Goal: Task Accomplishment & Management: Complete application form

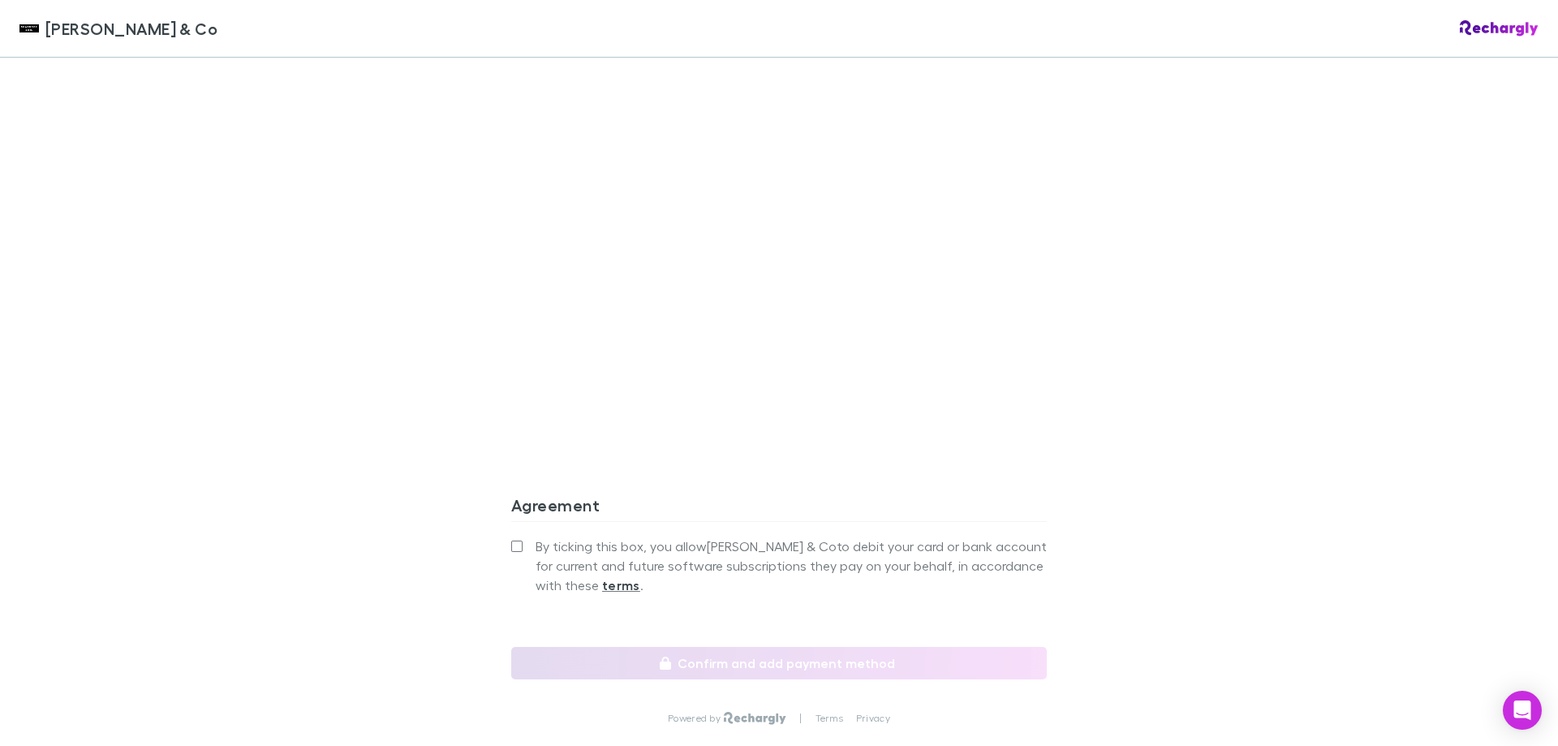
scroll to position [1352, 0]
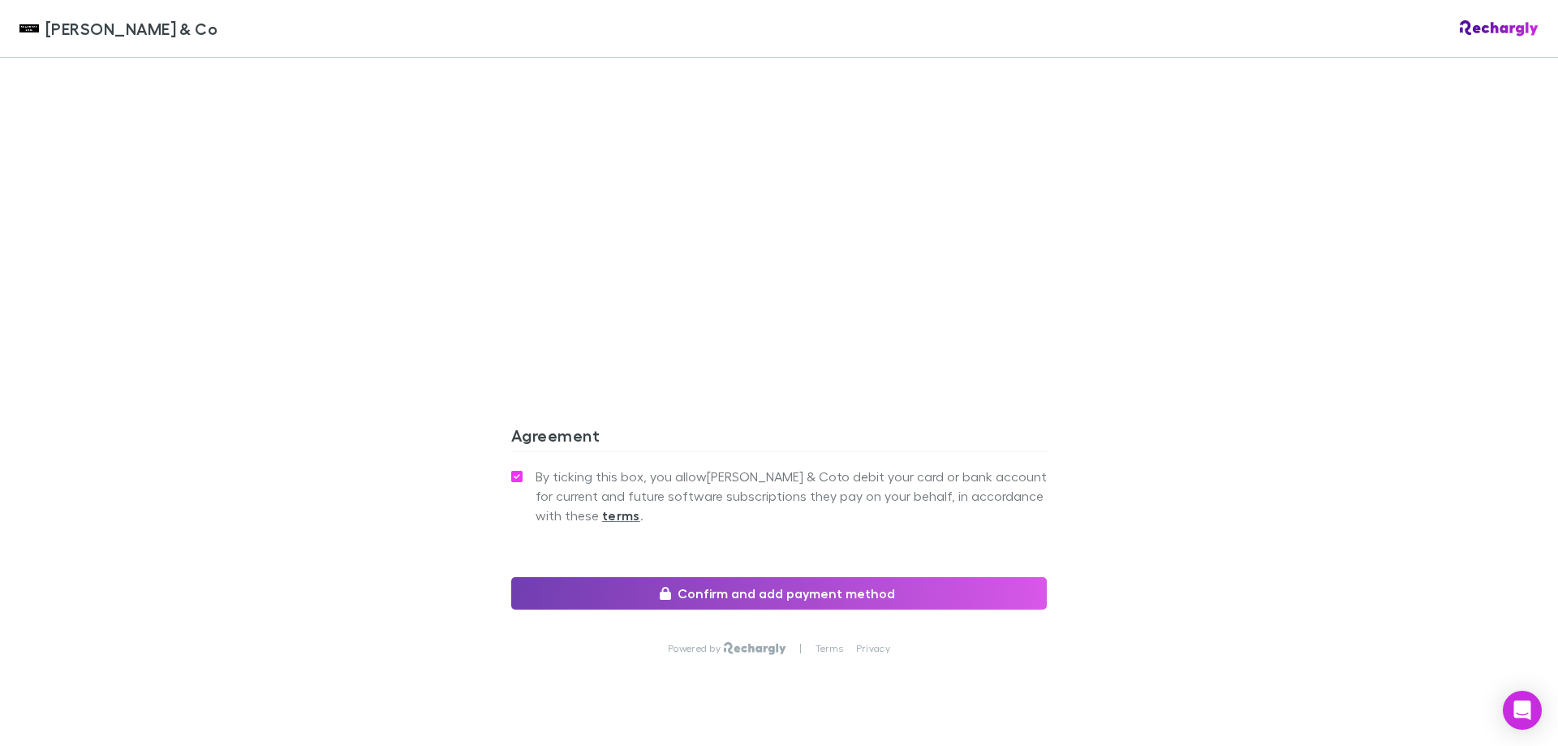
click at [722, 577] on button "Confirm and add payment method" at bounding box center [779, 593] width 536 height 32
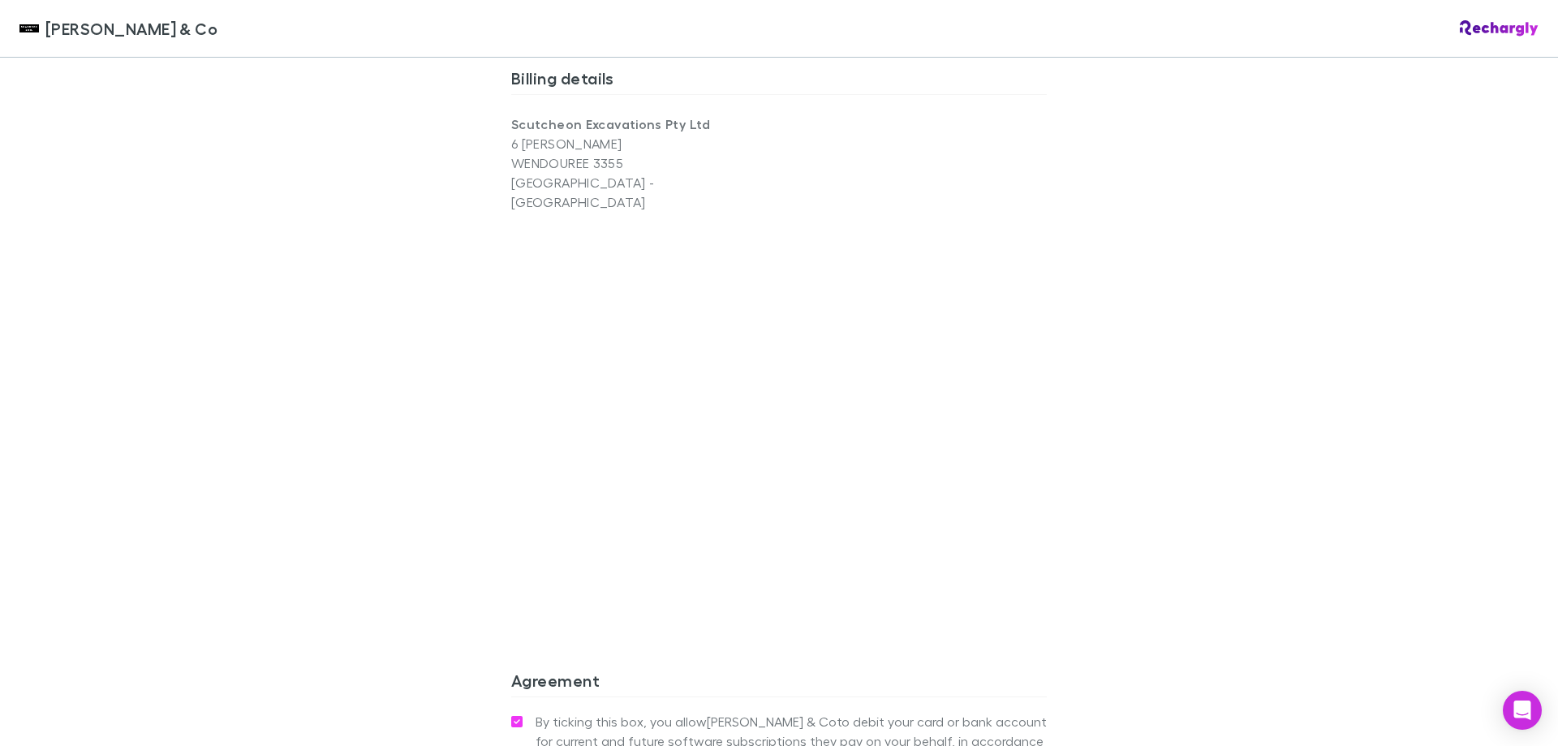
scroll to position [1109, 0]
